Goal: Register for event/course

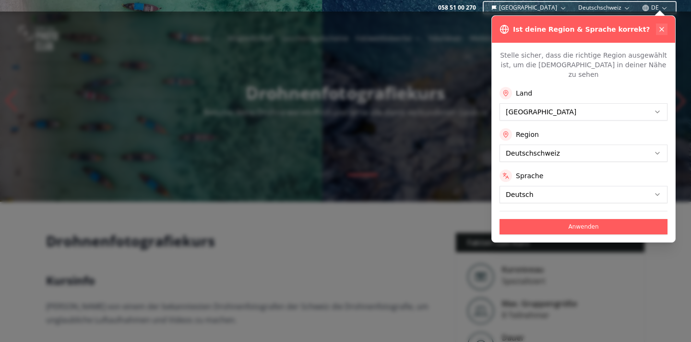
click at [663, 28] on icon at bounding box center [662, 29] width 4 height 4
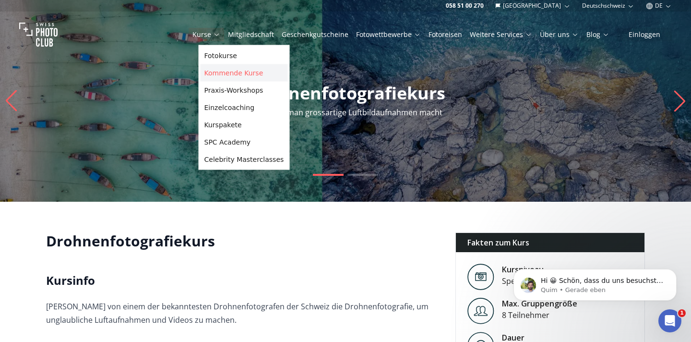
click at [216, 68] on link "Kommende Kurse" at bounding box center [244, 72] width 87 height 17
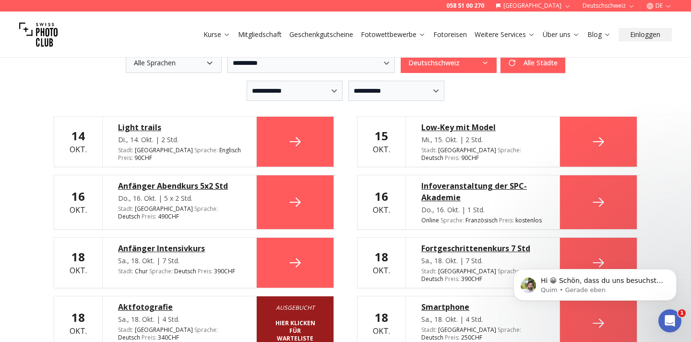
scroll to position [264, 0]
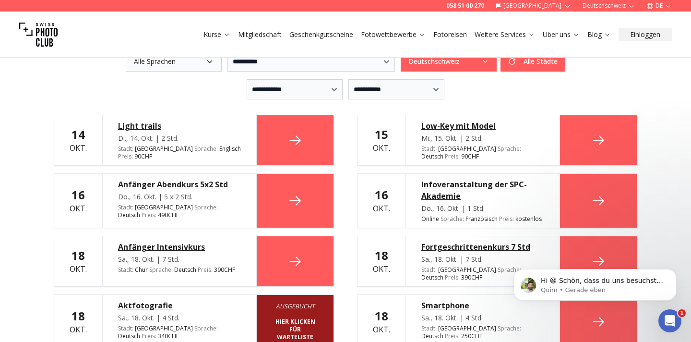
click at [291, 133] on icon at bounding box center [295, 140] width 15 height 15
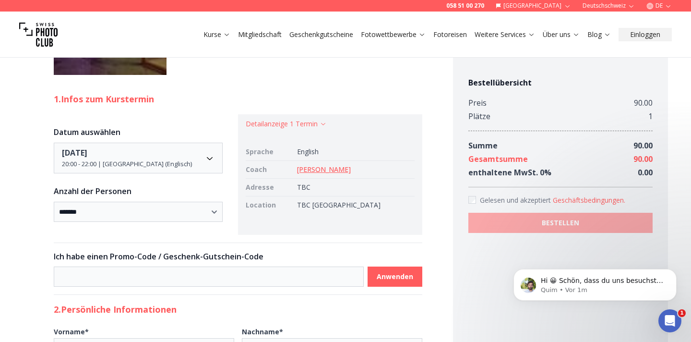
scroll to position [613, 0]
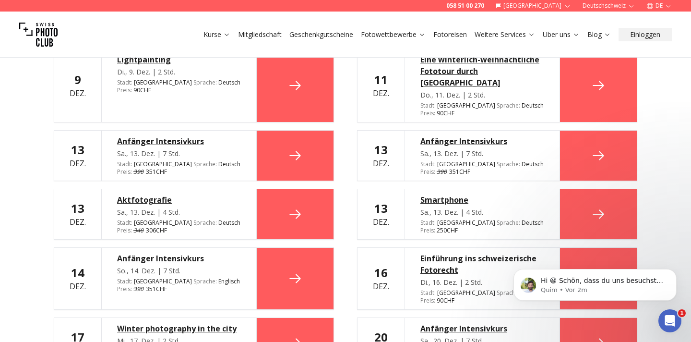
scroll to position [2826, 0]
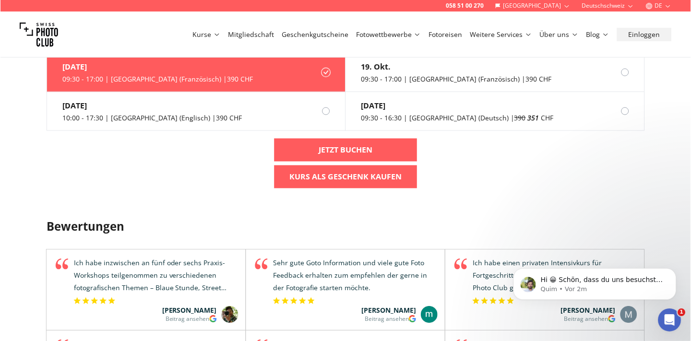
scroll to position [1062, 0]
